Goal: Transaction & Acquisition: Purchase product/service

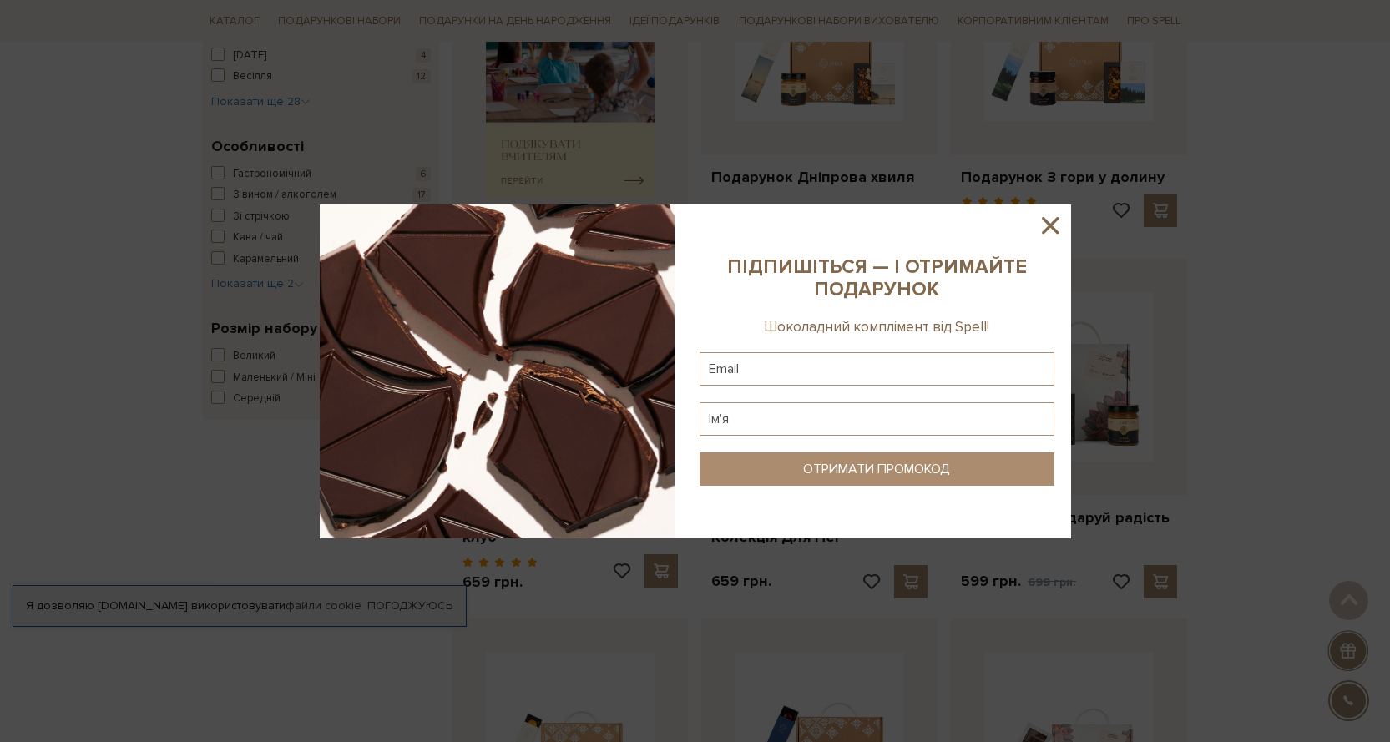
scroll to position [835, 0]
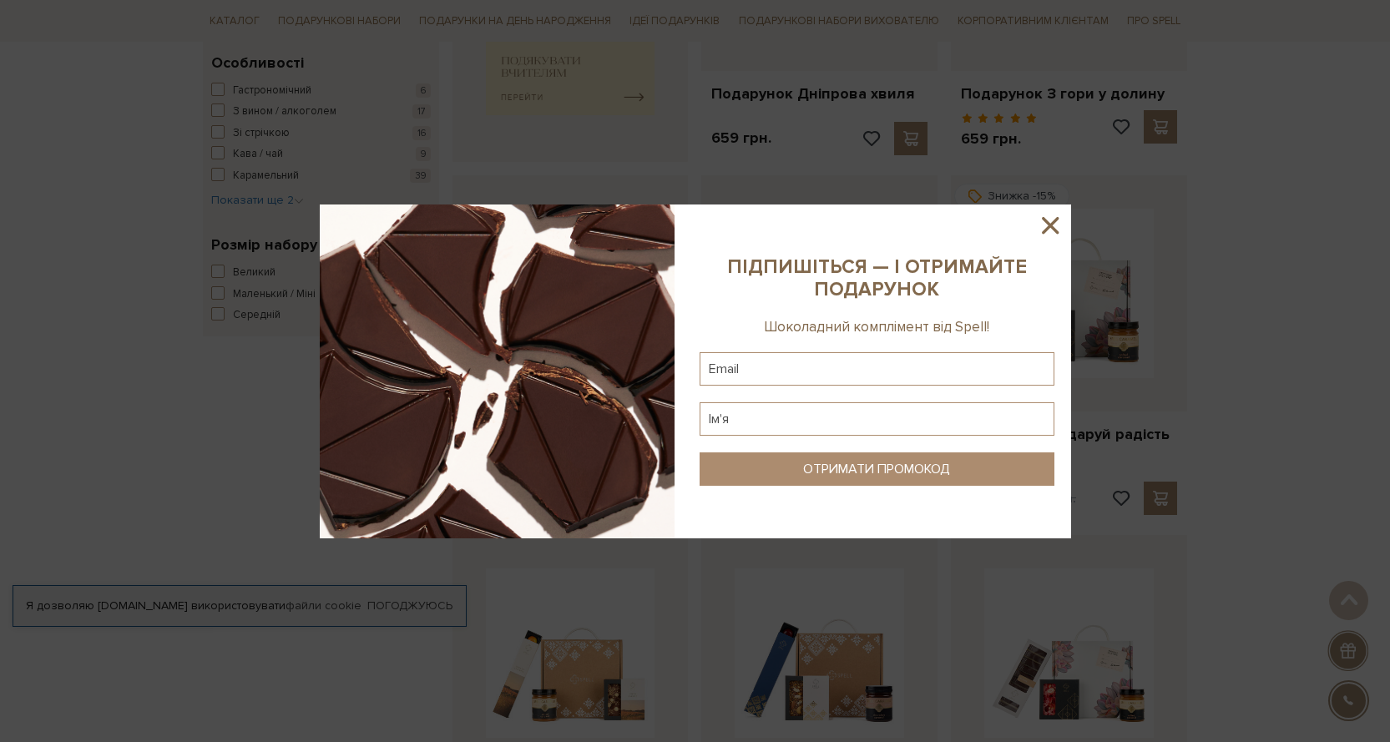
click at [1050, 215] on icon at bounding box center [1050, 225] width 28 height 28
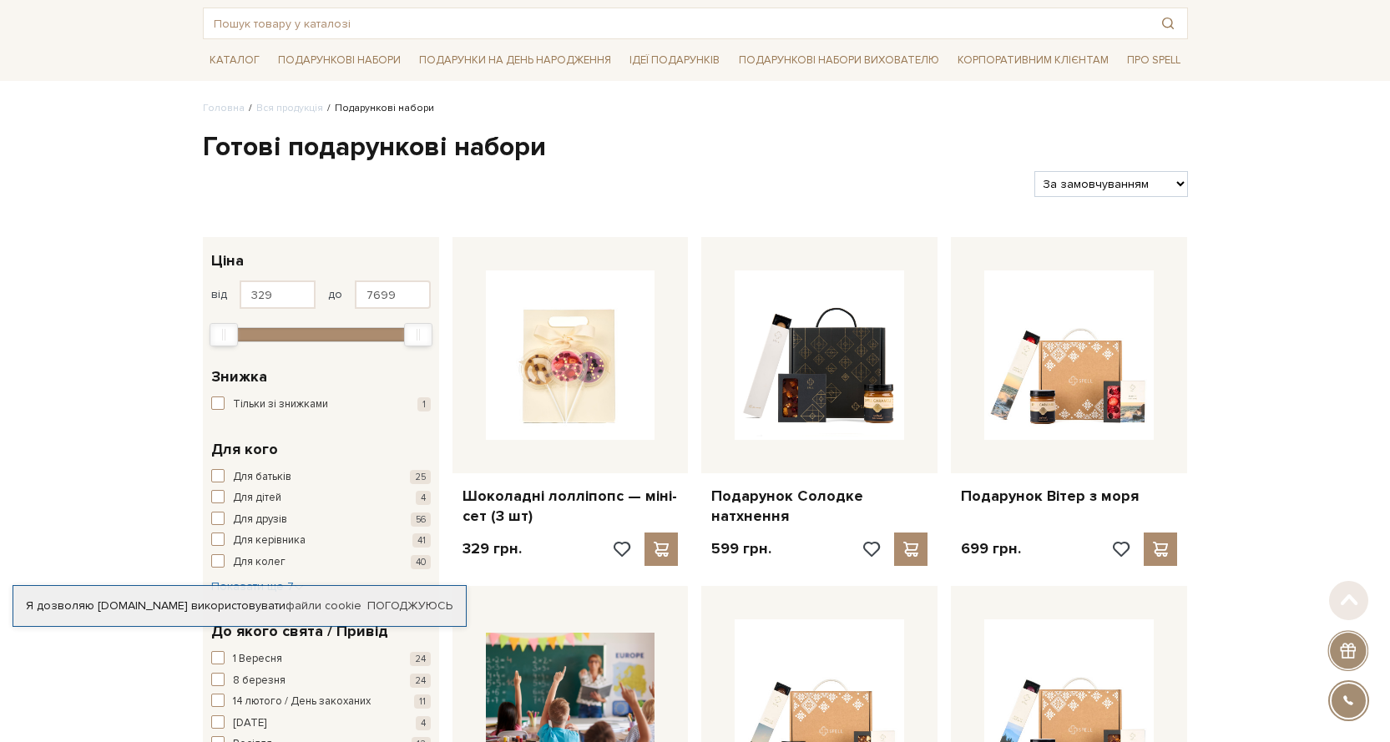
scroll to position [0, 0]
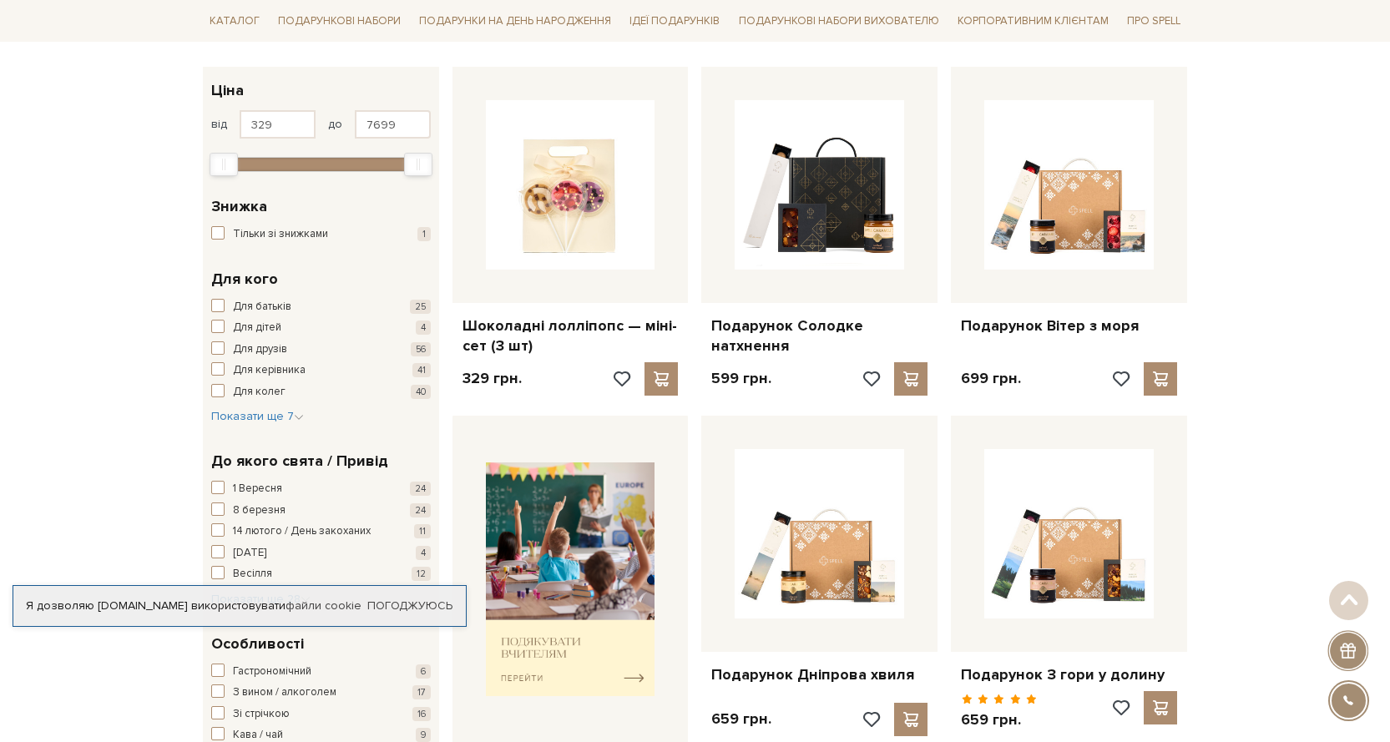
scroll to position [334, 0]
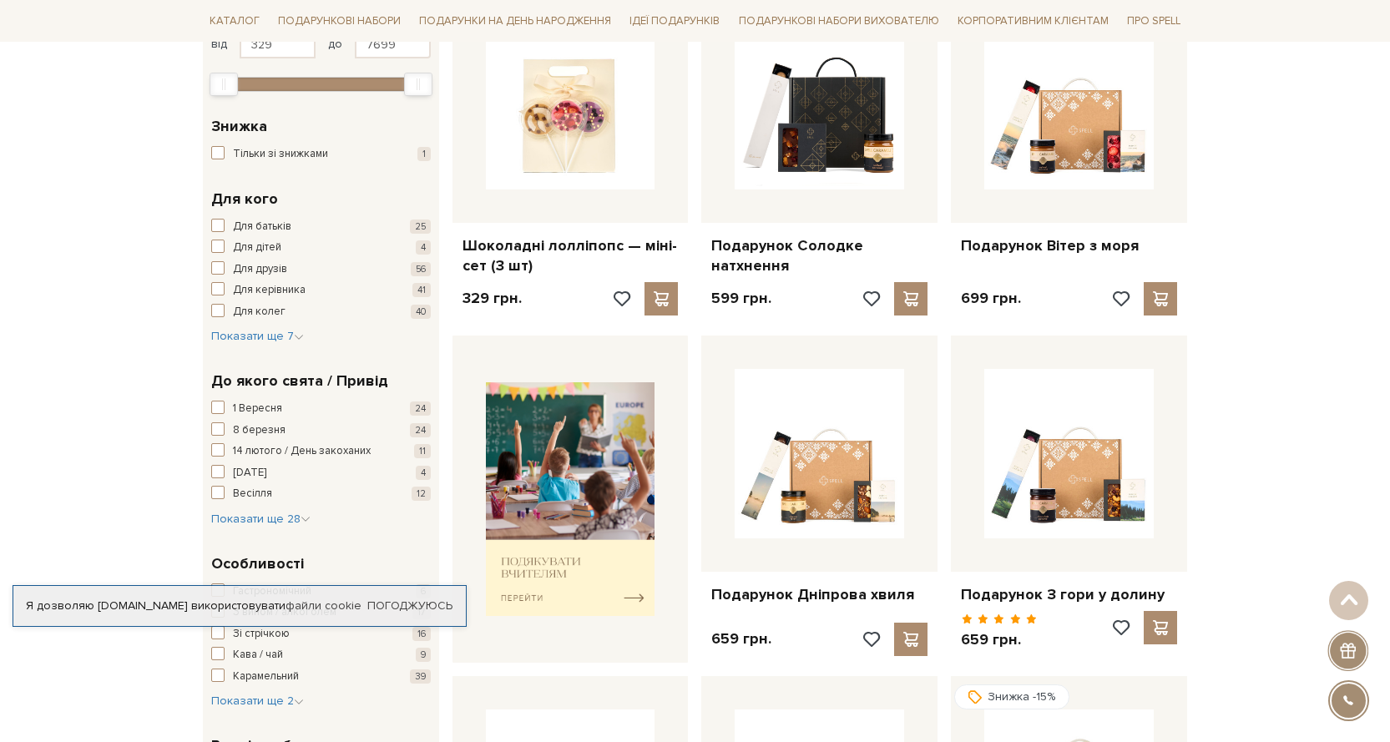
click at [224, 600] on div "Я дозволяю spellchocolate.com використовувати файли cookie" at bounding box center [239, 605] width 452 height 15
click at [145, 603] on div "Я дозволяю spellchocolate.com використовувати файли cookie" at bounding box center [239, 605] width 452 height 15
click at [421, 604] on link "Погоджуюсь" at bounding box center [409, 605] width 85 height 15
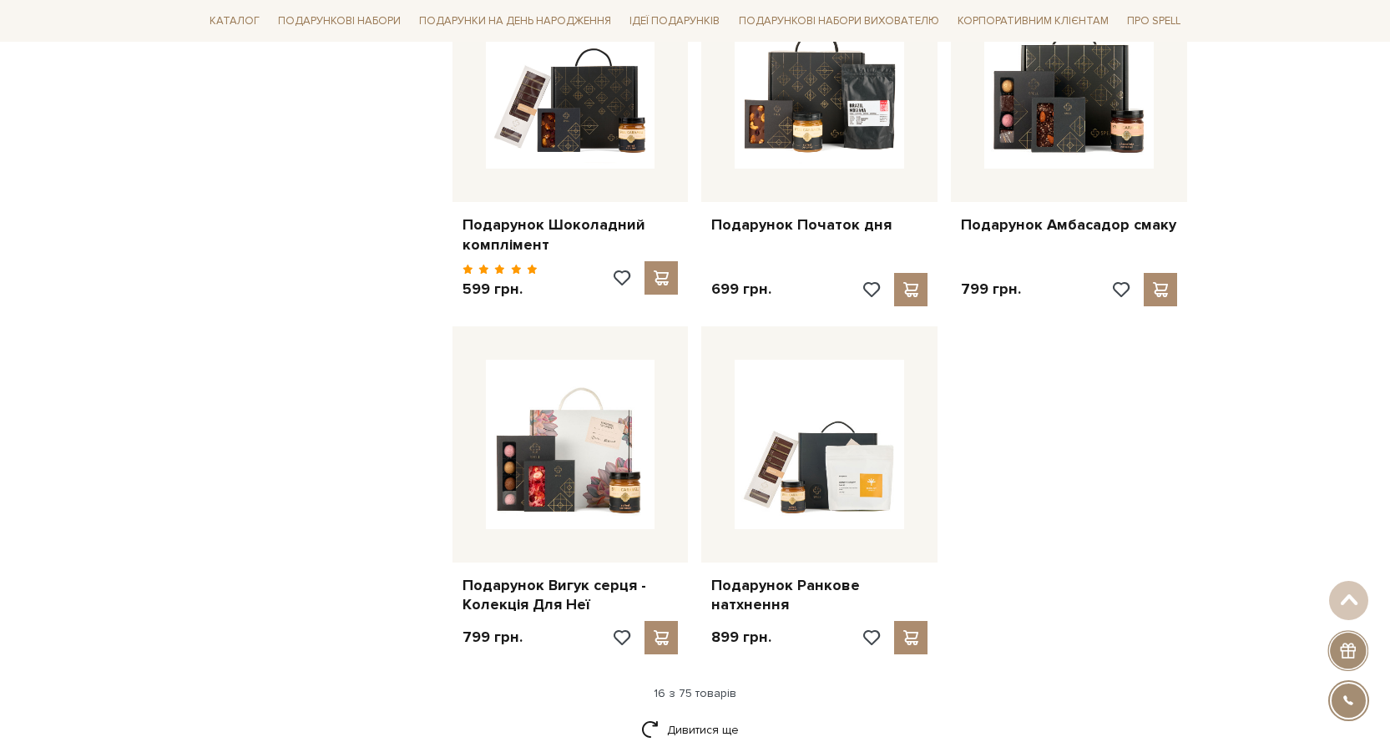
scroll to position [1836, 0]
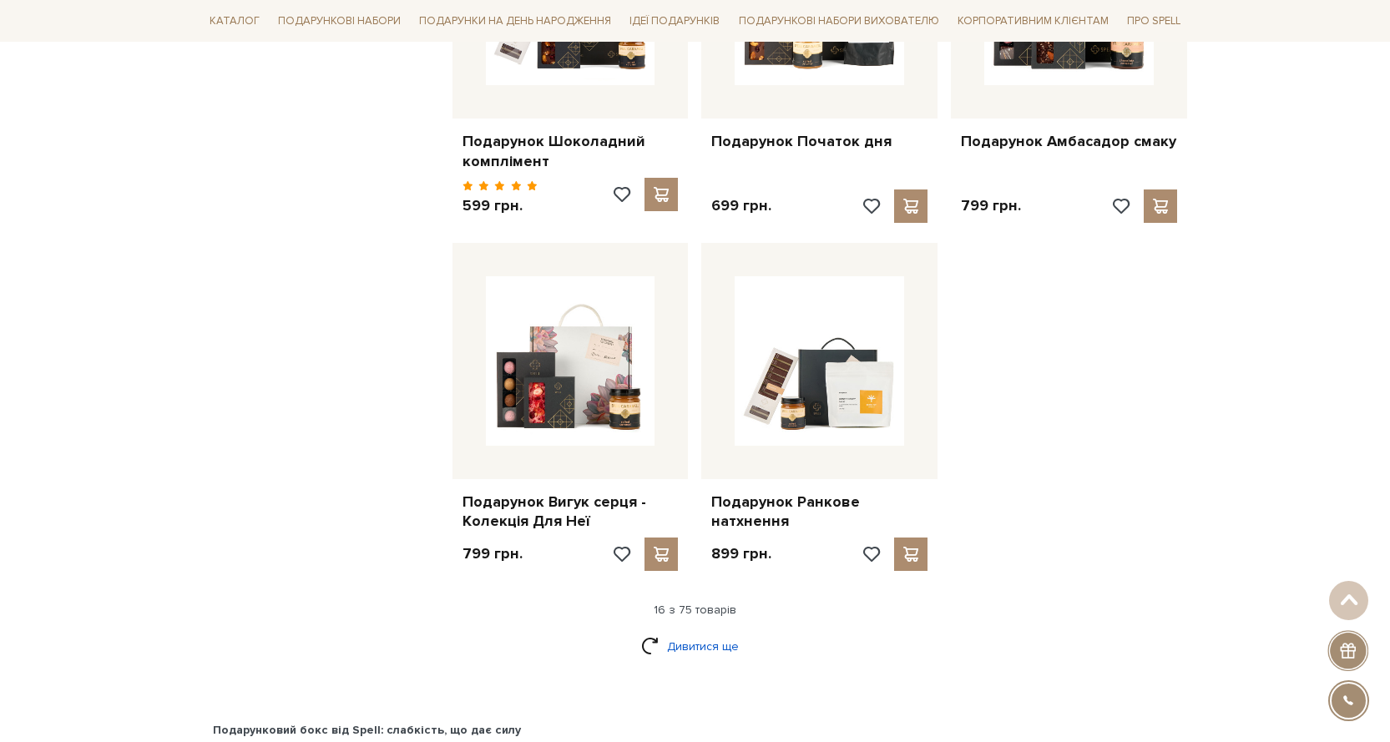
click at [709, 638] on link "Дивитися ще" at bounding box center [695, 646] width 109 height 29
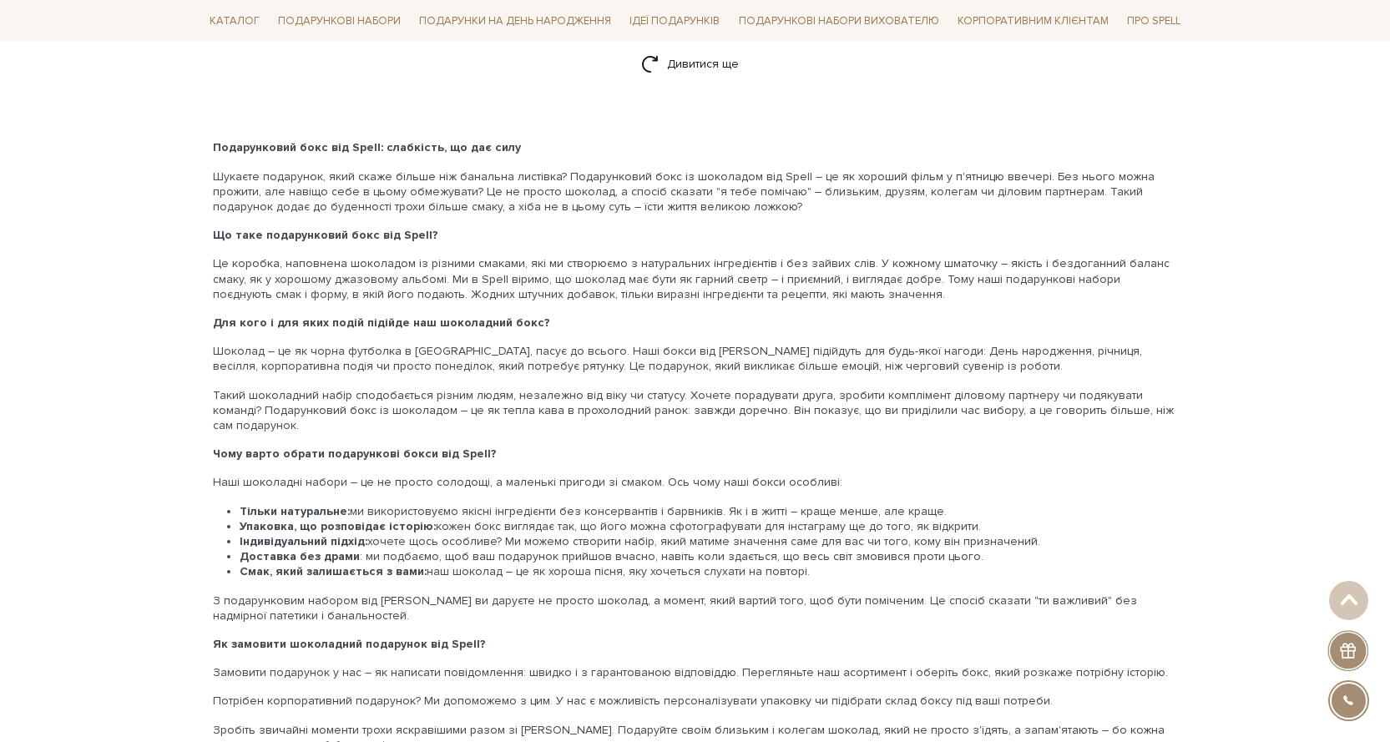
scroll to position [3756, 0]
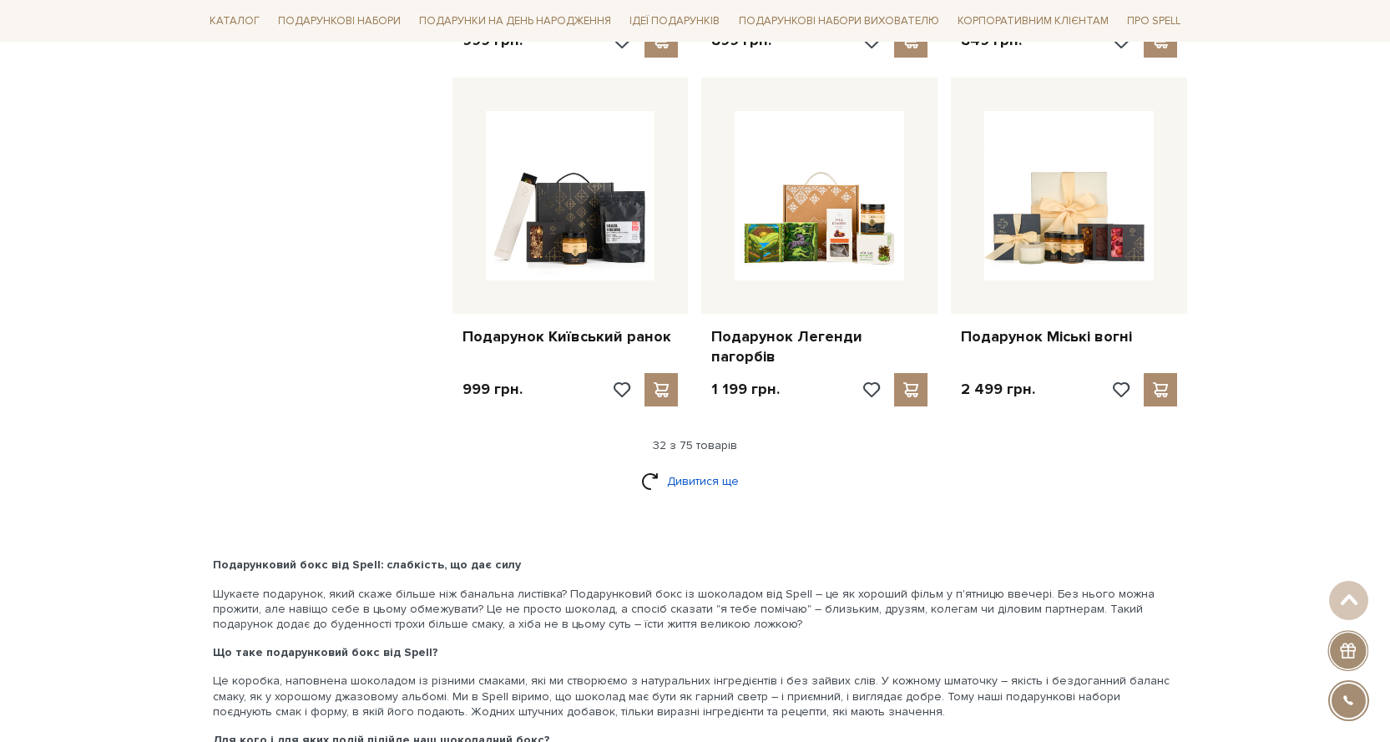
click at [696, 467] on link "Дивитися ще" at bounding box center [695, 481] width 109 height 29
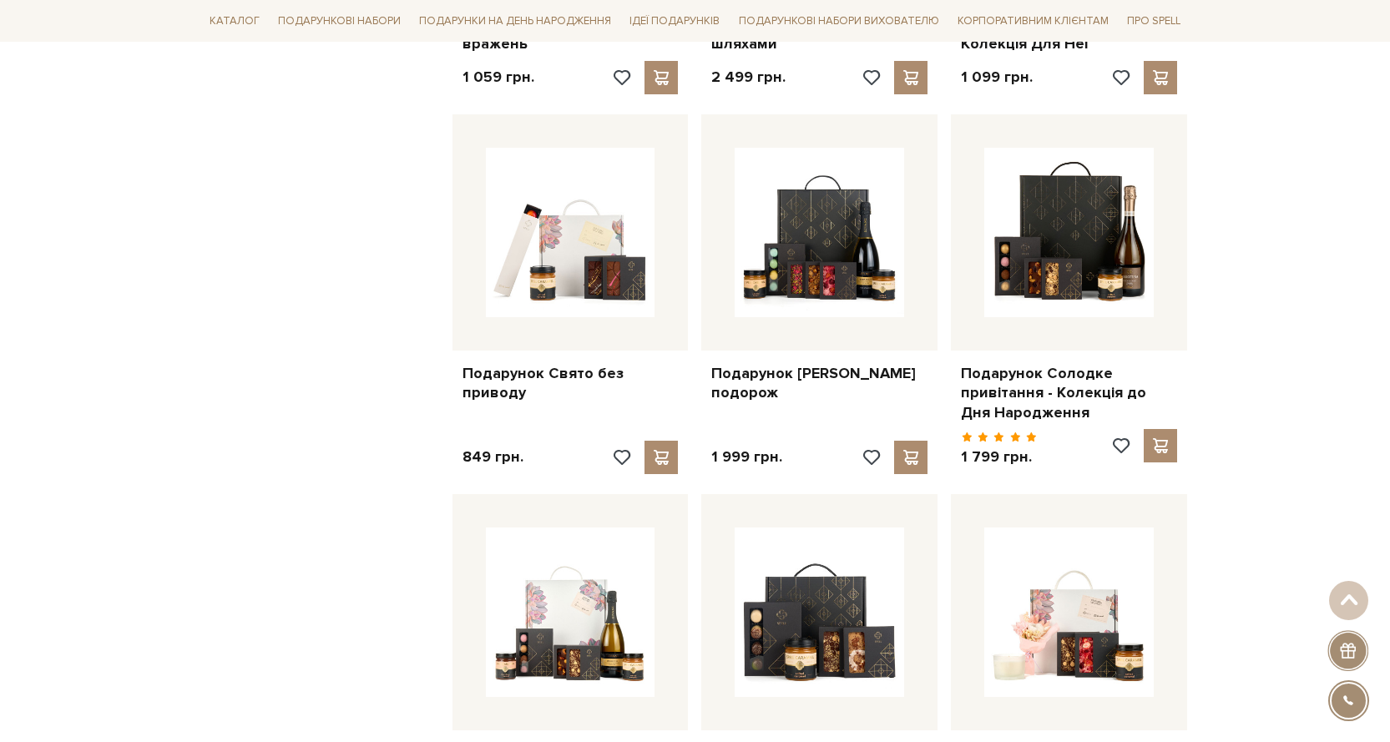
scroll to position [4841, 0]
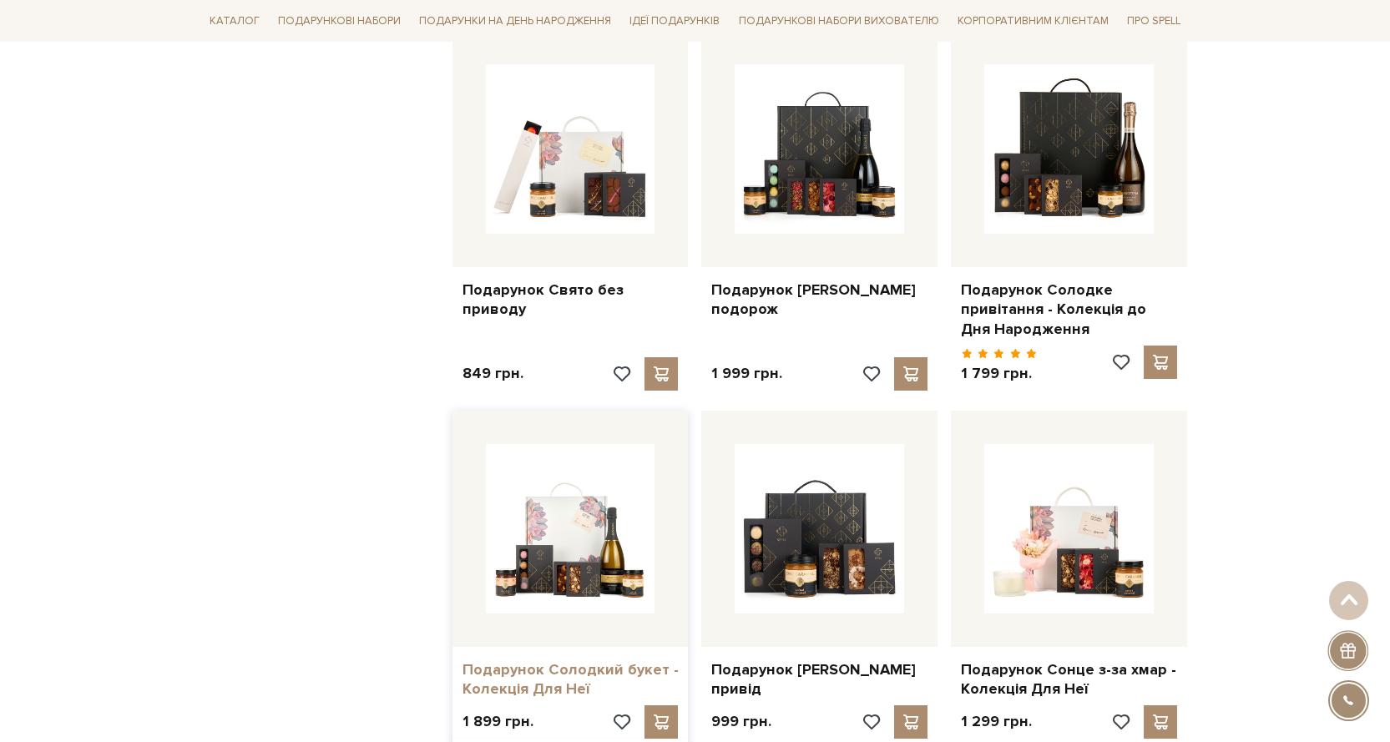
click at [539, 661] on link "Подарунок Солодкий букет - Колекція Для Неї" at bounding box center [570, 679] width 216 height 39
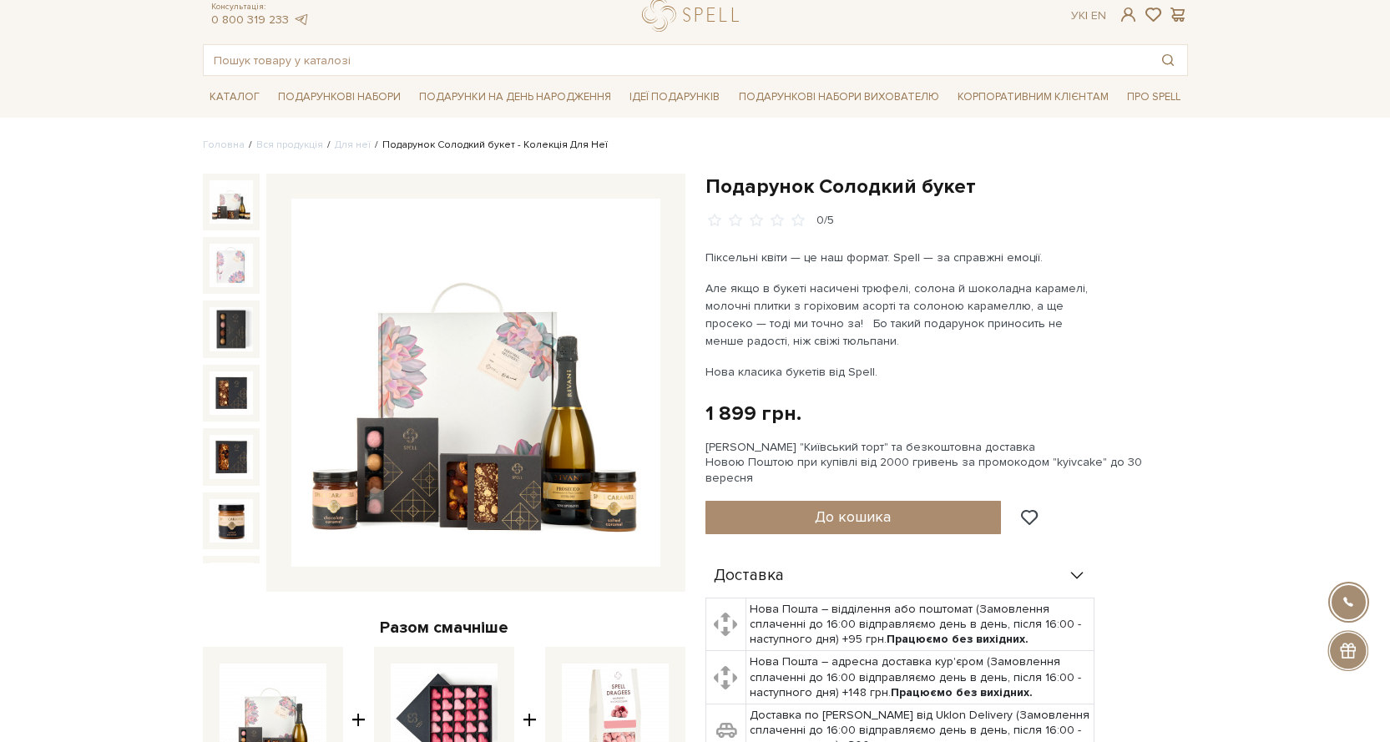
scroll to position [83, 0]
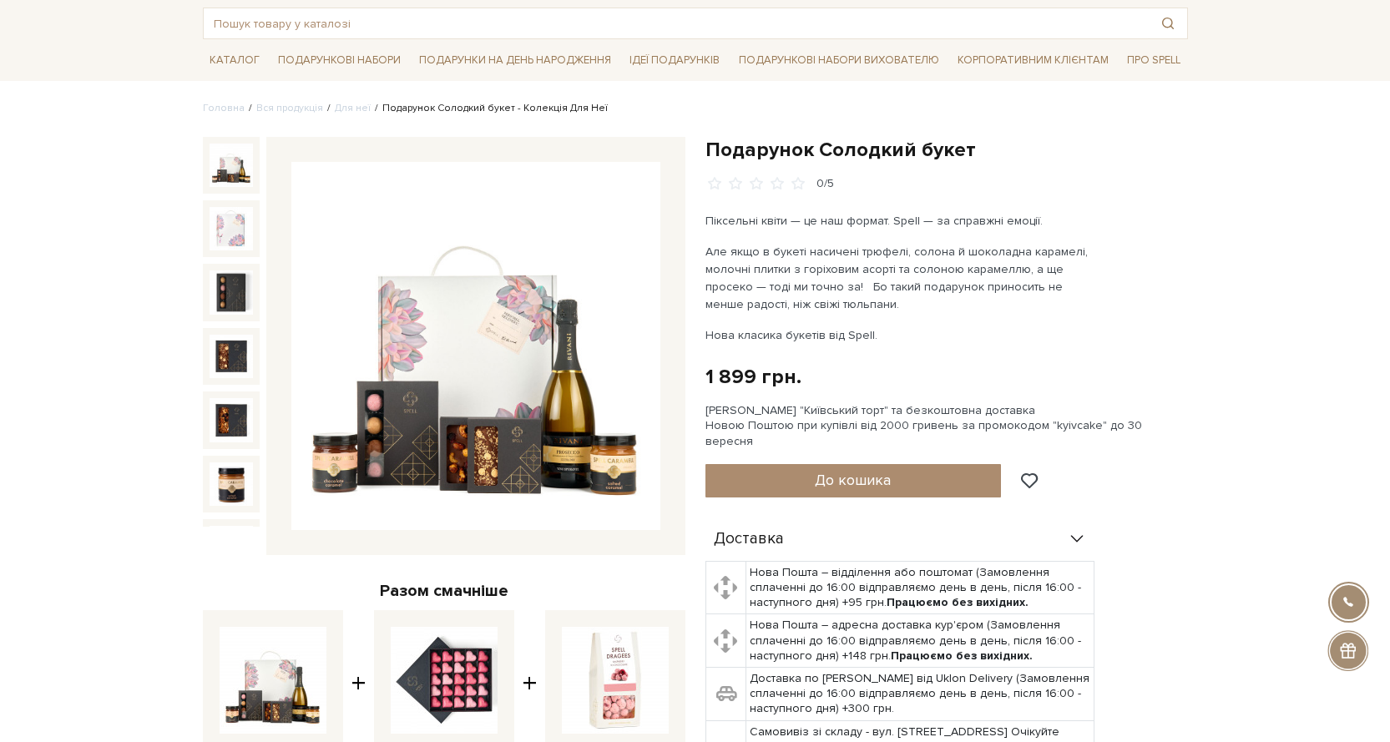
click at [567, 434] on img at bounding box center [475, 346] width 369 height 369
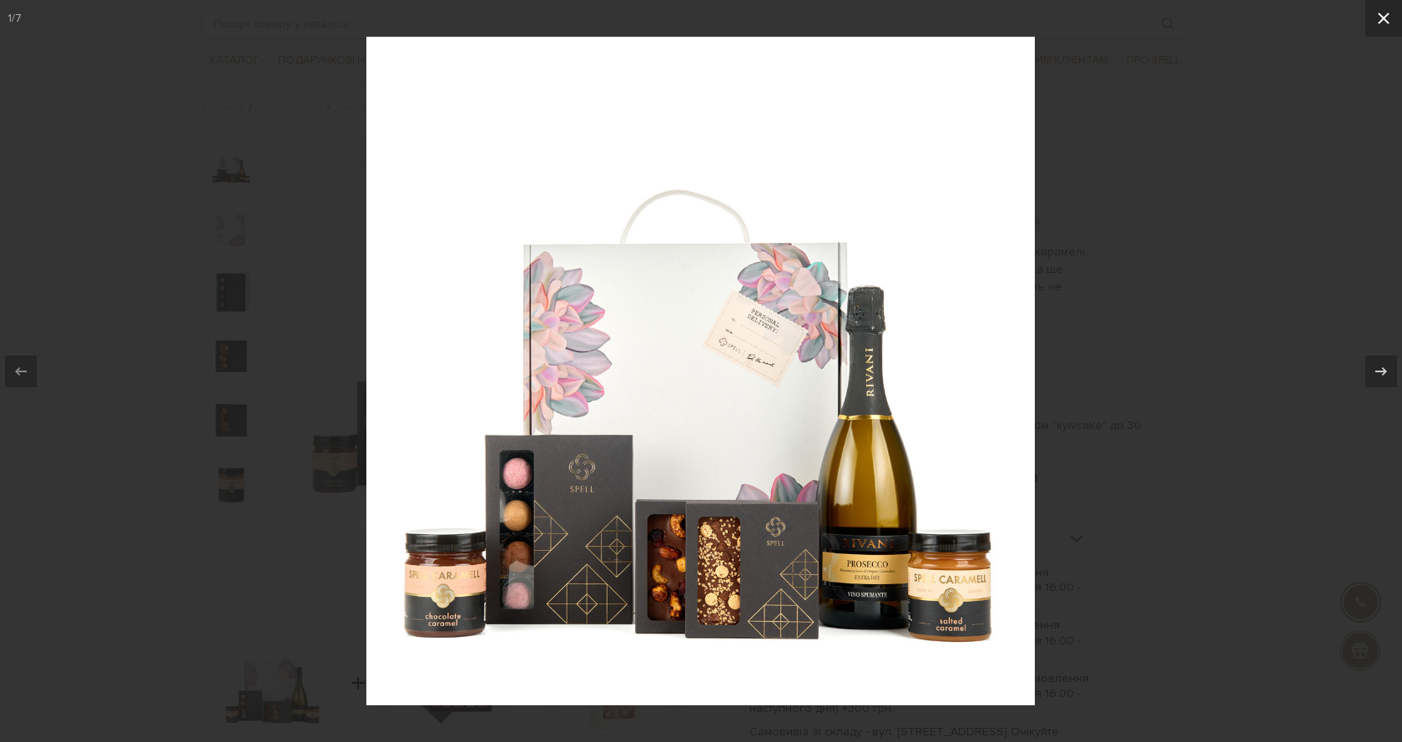
click at [1382, 17] on icon at bounding box center [1384, 19] width 12 height 12
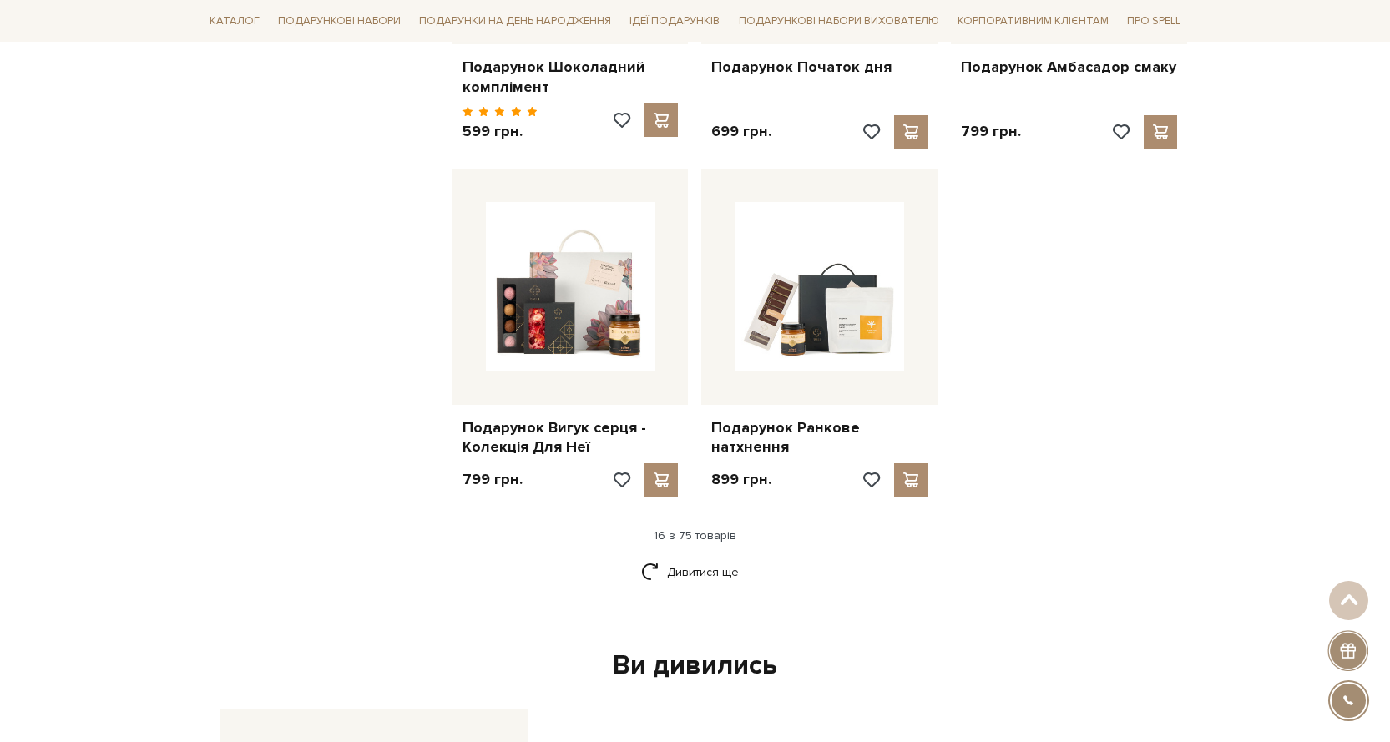
scroll to position [2014, 0]
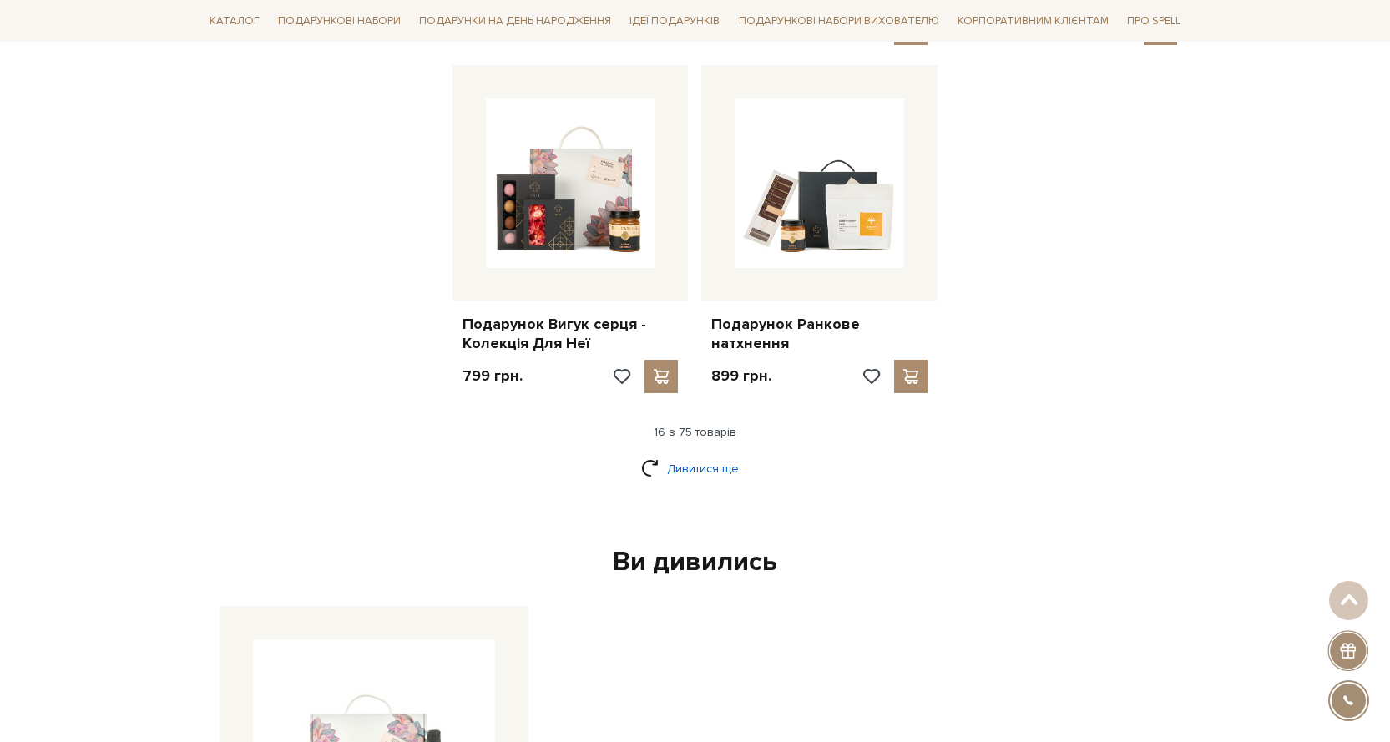
click at [700, 454] on link "Дивитися ще" at bounding box center [695, 468] width 109 height 29
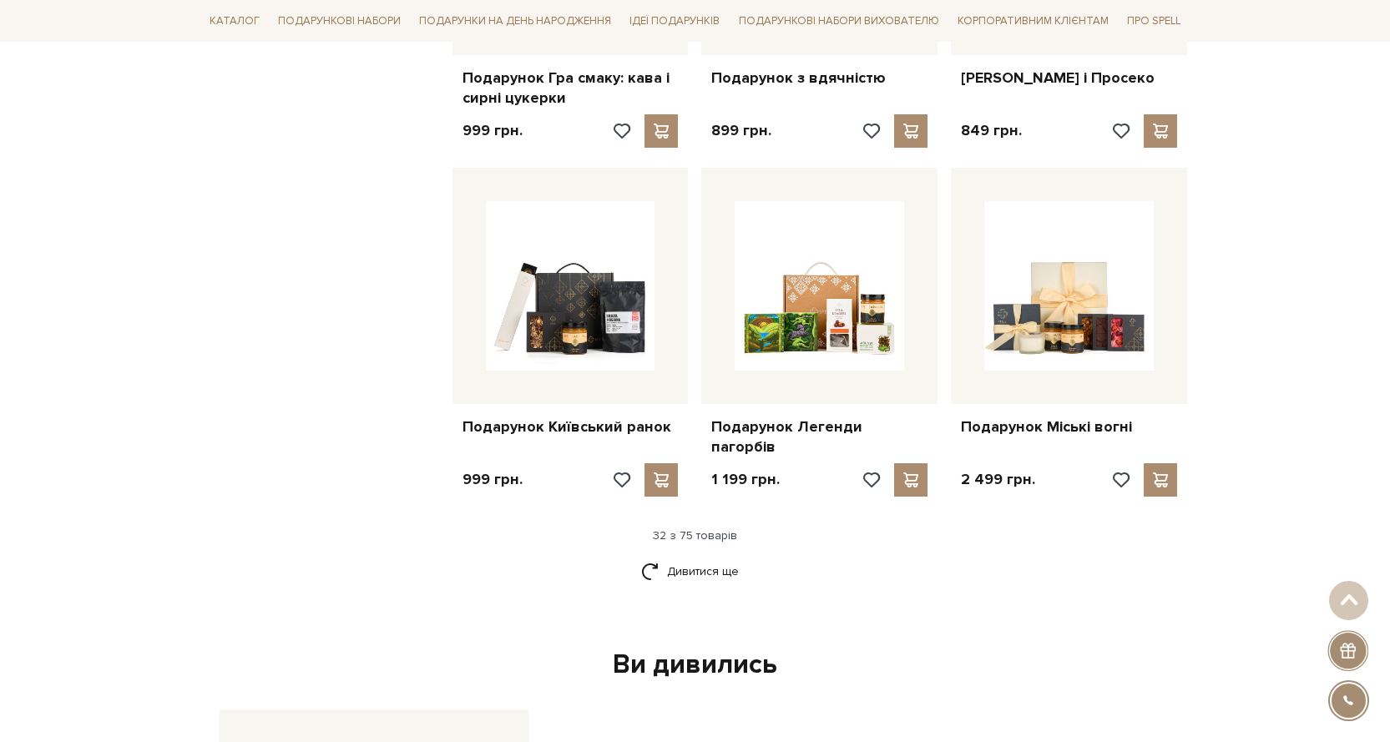
scroll to position [3767, 0]
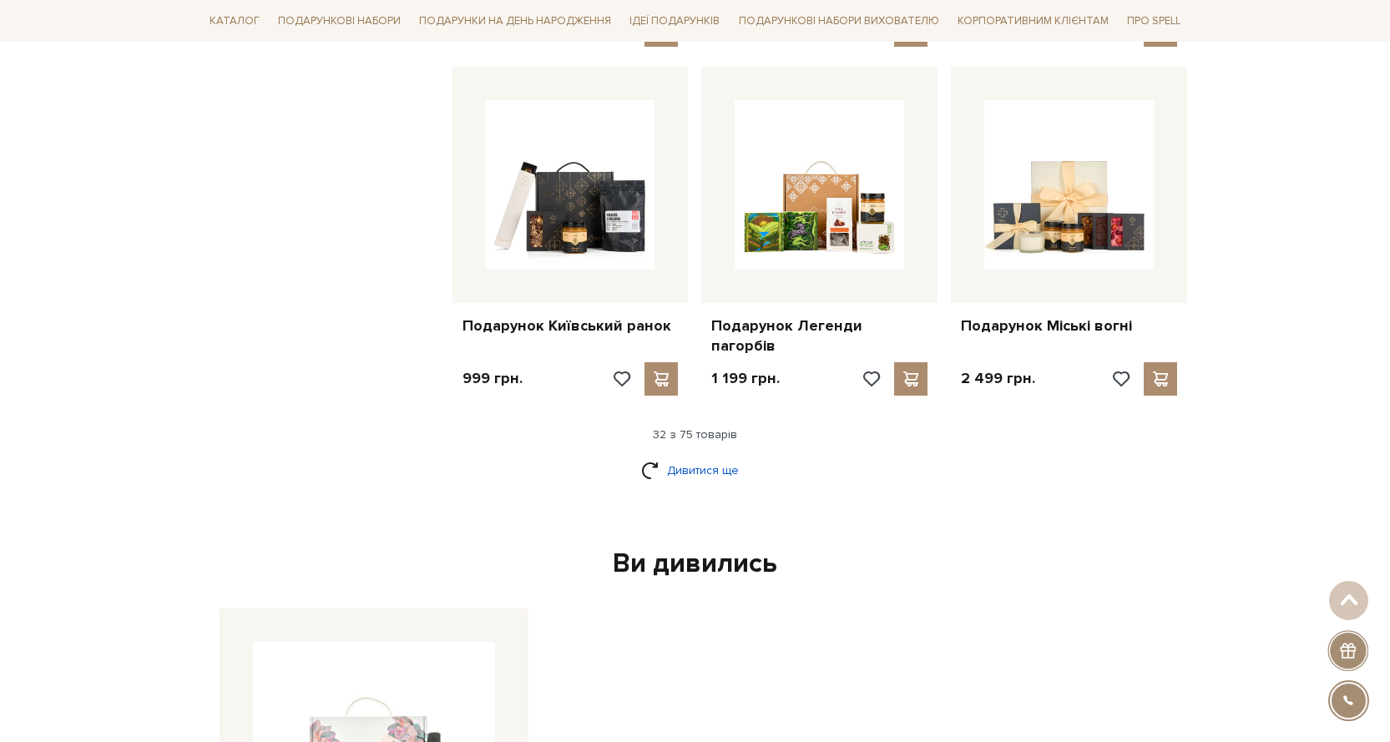
click at [673, 456] on link "Дивитися ще" at bounding box center [695, 470] width 109 height 29
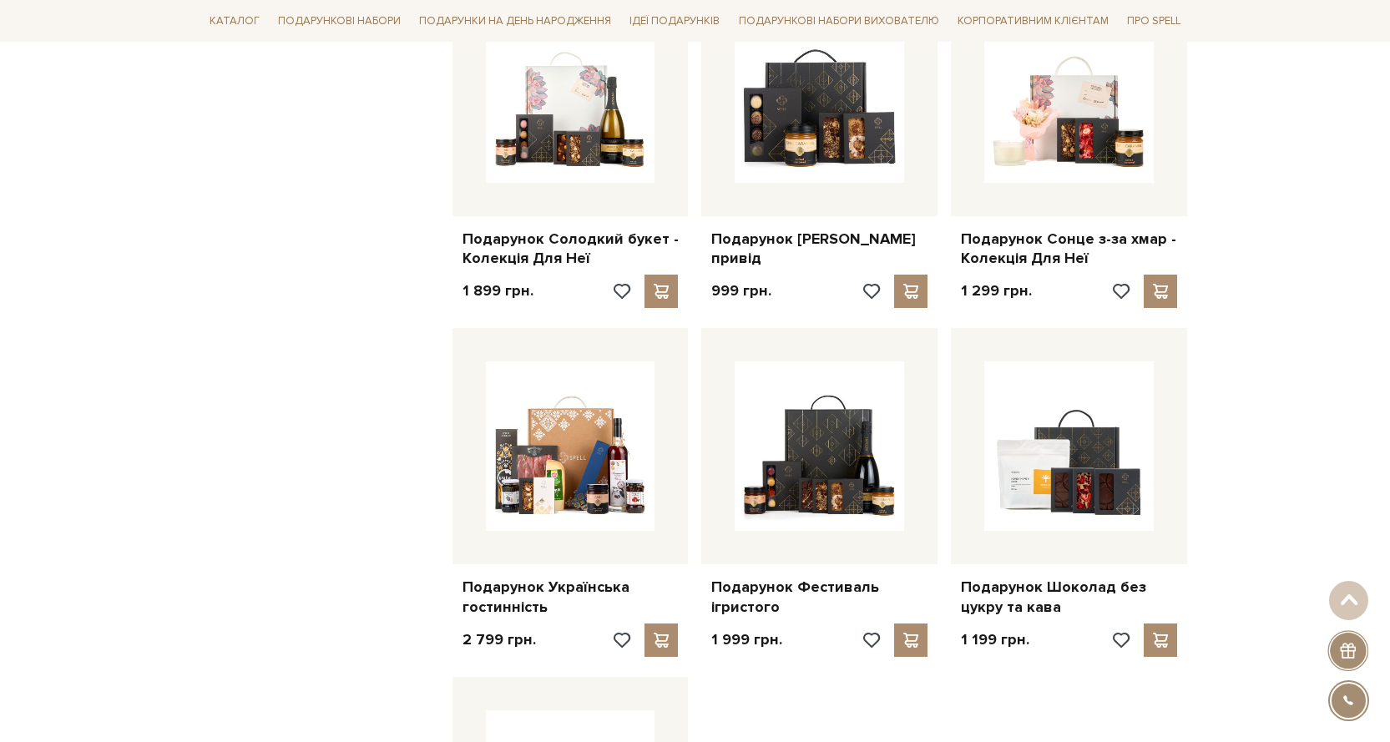
scroll to position [5352, 0]
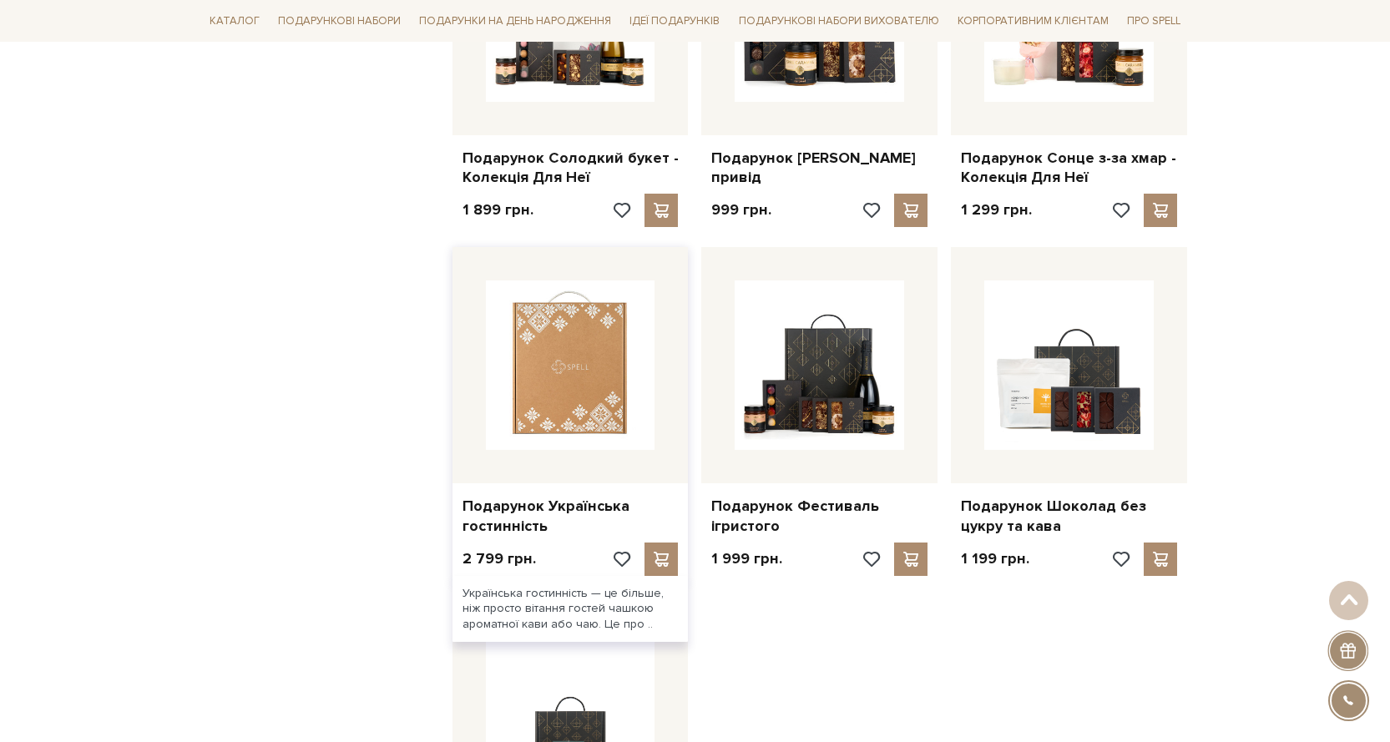
click at [573, 400] on img at bounding box center [570, 364] width 169 height 169
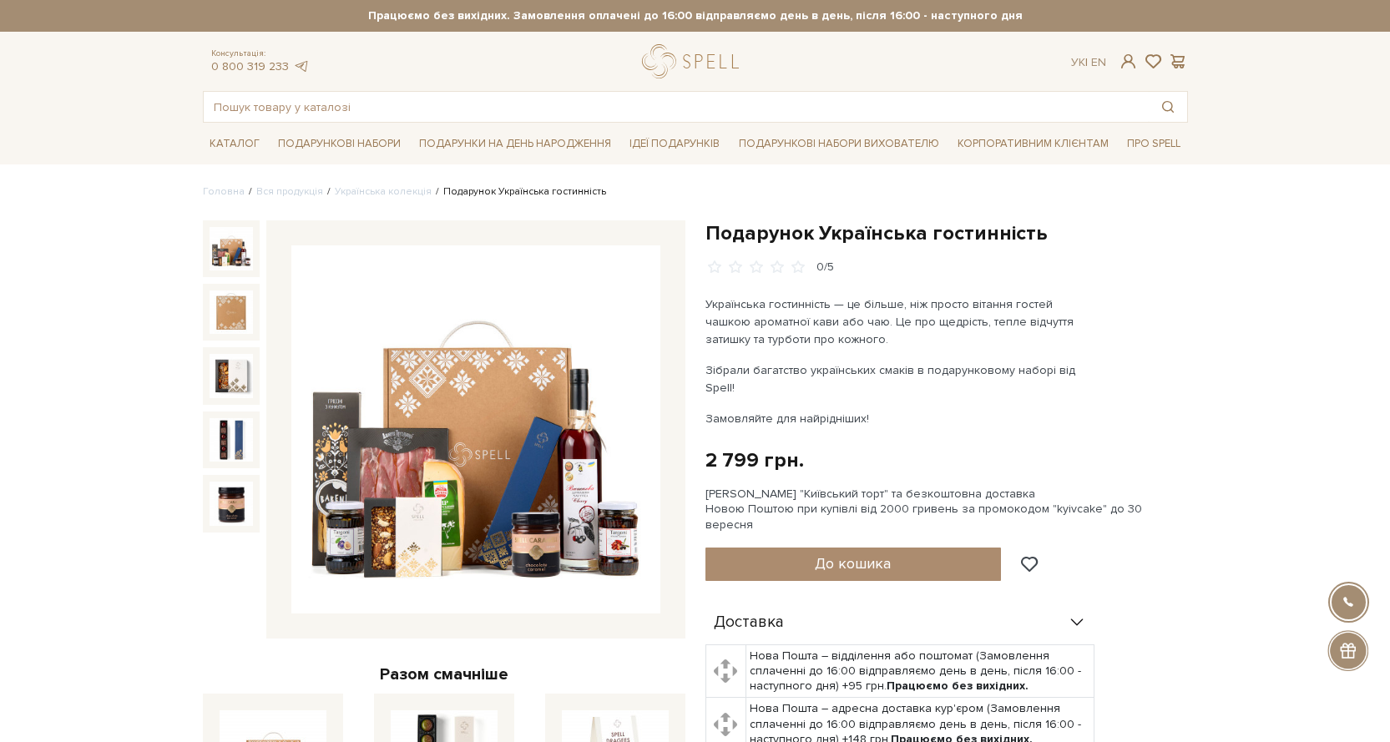
click at [572, 482] on img at bounding box center [475, 429] width 369 height 369
